Goal: Navigation & Orientation: Find specific page/section

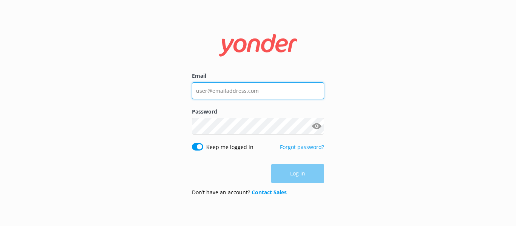
type input "[EMAIL_ADDRESS][DOMAIN_NAME]"
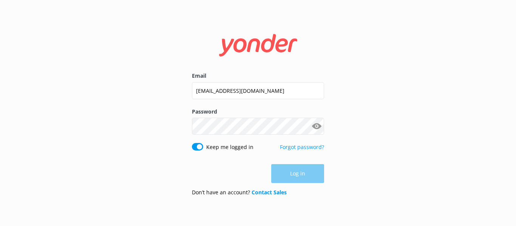
click at [294, 181] on div "Log in" at bounding box center [258, 173] width 132 height 19
click at [291, 173] on button "Log in" at bounding box center [297, 174] width 53 height 19
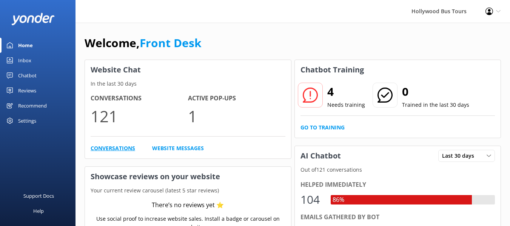
click at [124, 153] on link "Conversations" at bounding box center [113, 148] width 45 height 8
